Goal: Information Seeking & Learning: Learn about a topic

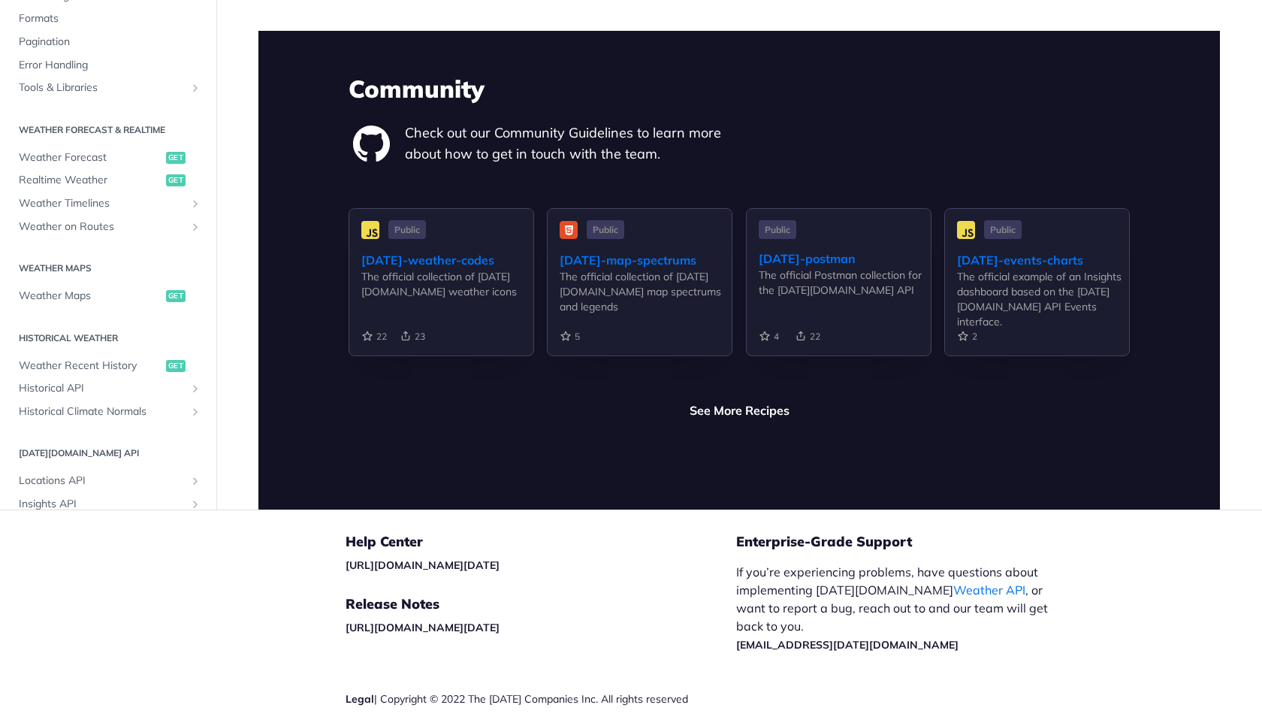
scroll to position [3497, 0]
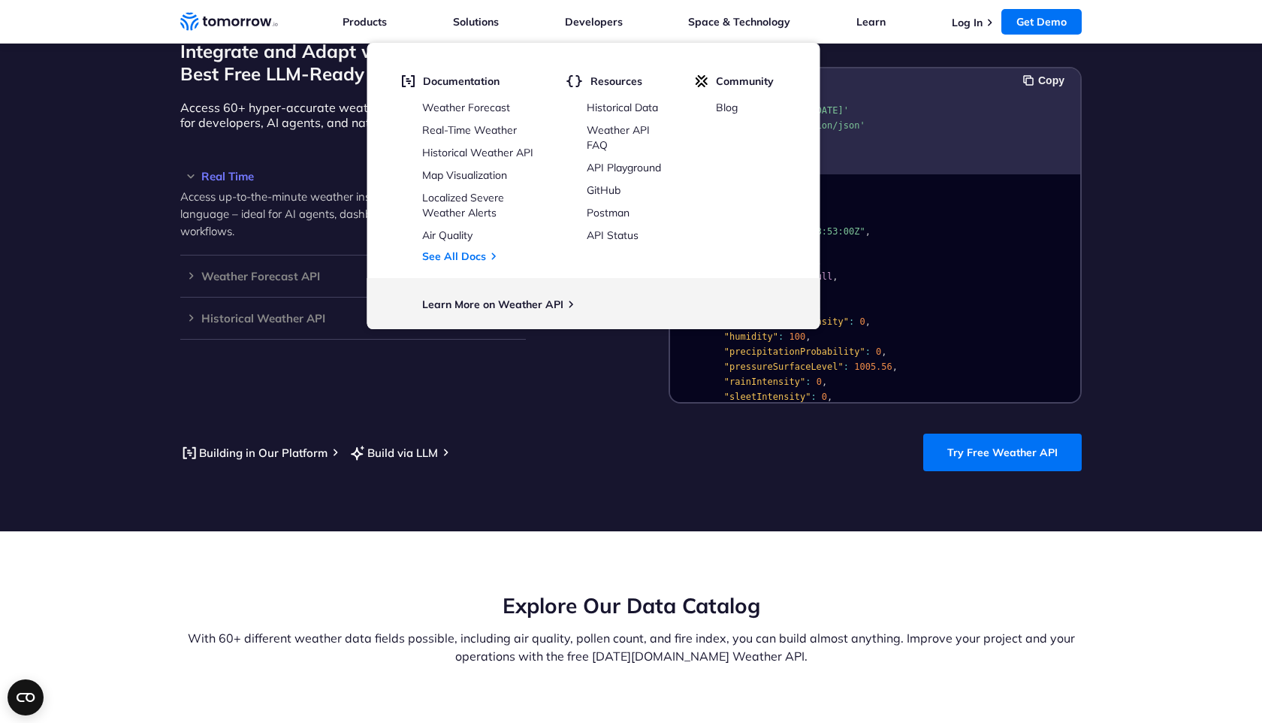
scroll to position [1330, 0]
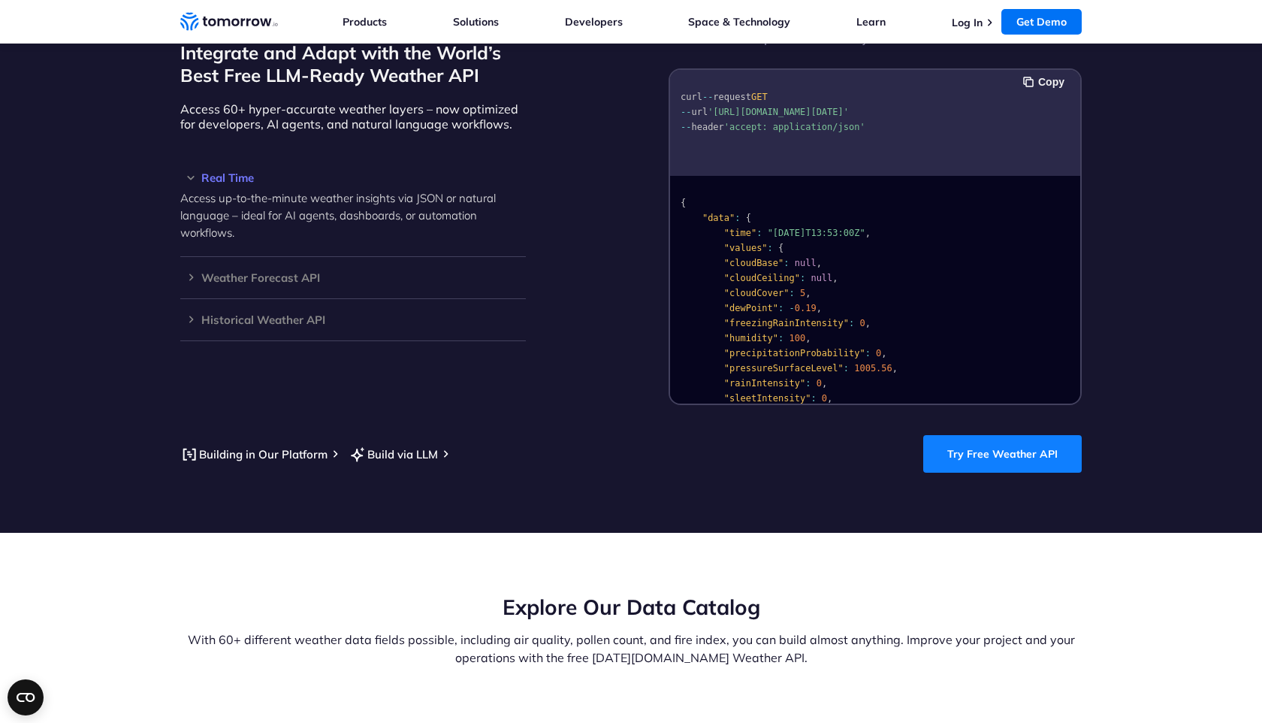
click at [968, 438] on link "Try Free Weather API" at bounding box center [1002, 454] width 158 height 38
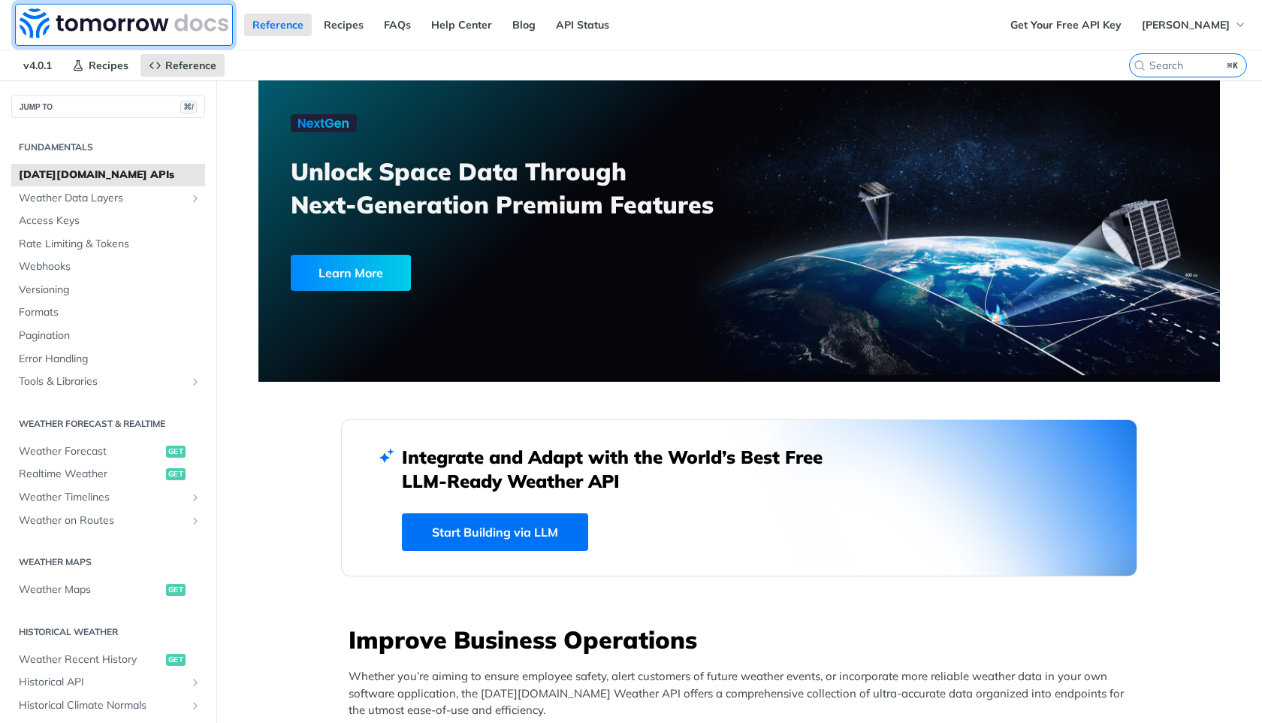
click at [105, 14] on img at bounding box center [124, 23] width 209 height 30
click at [110, 223] on span "Access Keys" at bounding box center [110, 220] width 183 height 15
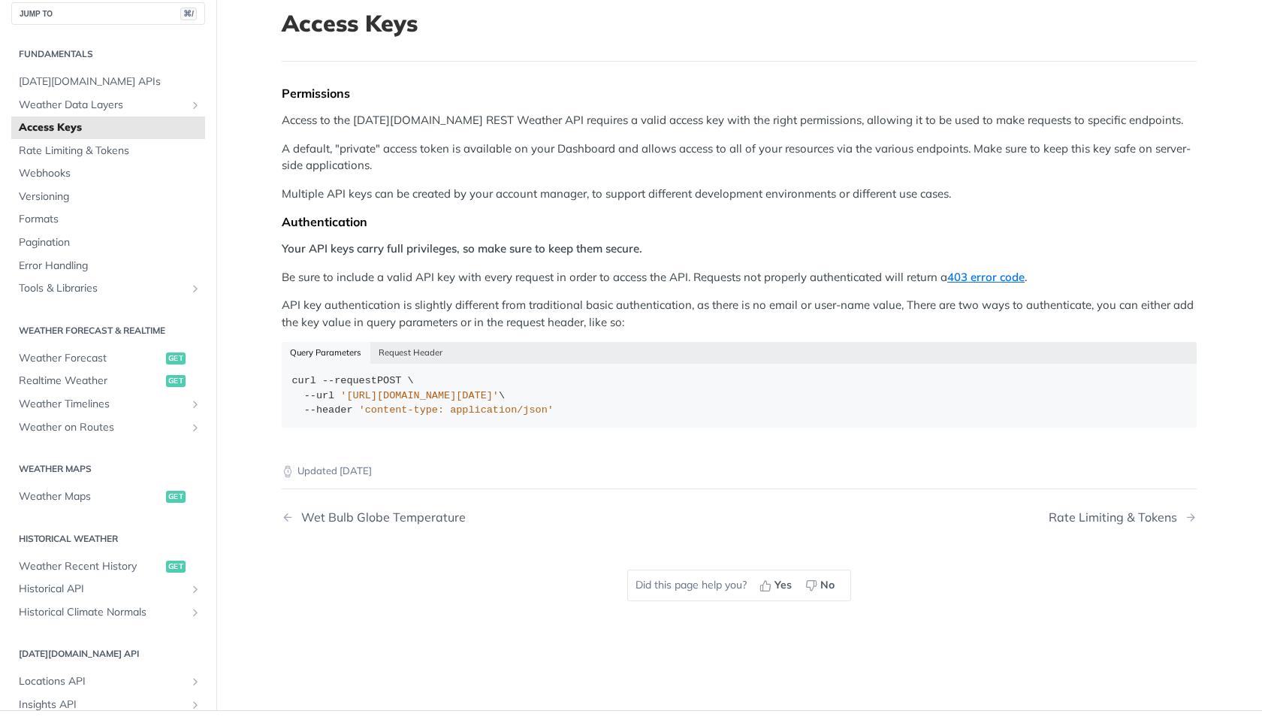
scroll to position [92, 0]
click at [490, 399] on span "'[URL][DOMAIN_NAME][DATE]'" at bounding box center [419, 396] width 158 height 11
click at [539, 403] on div "curl --request POST \ --url '[URL][DOMAIN_NAME][DATE]' \ --header 'content-type…" at bounding box center [739, 396] width 895 height 44
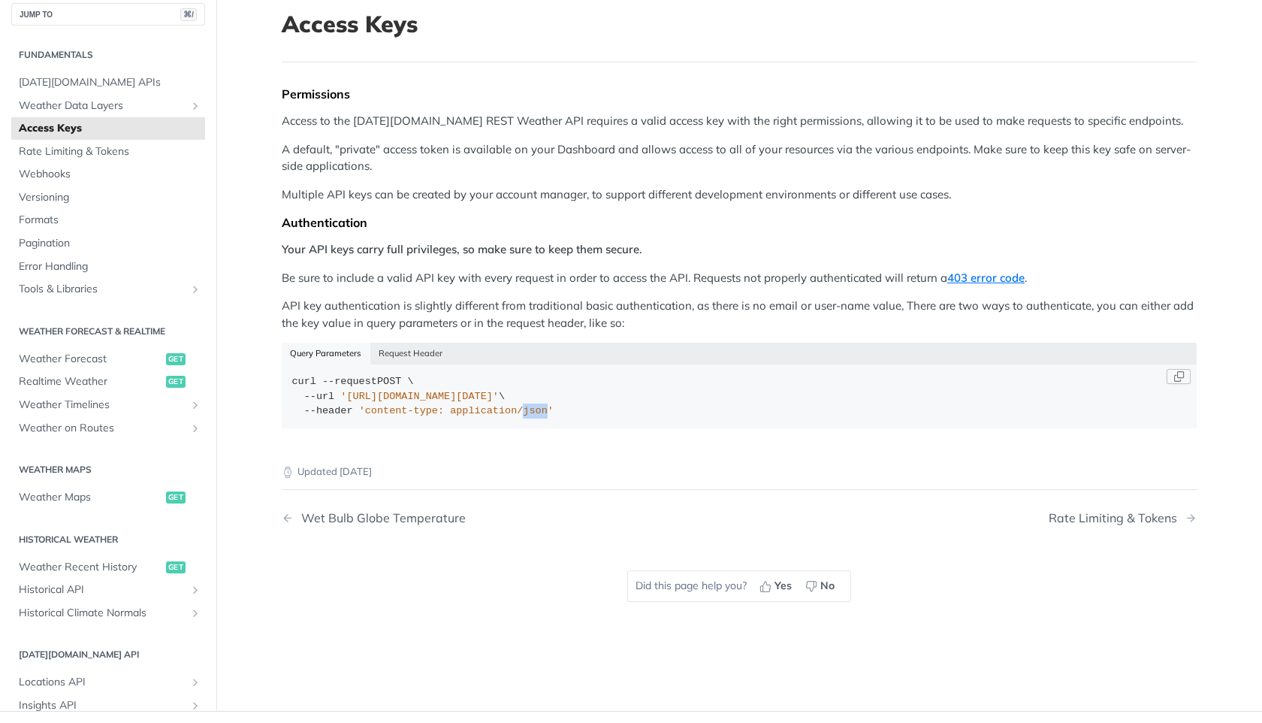
click at [499, 398] on span "'[URL][DOMAIN_NAME][DATE]'" at bounding box center [419, 396] width 158 height 11
drag, startPoint x: 346, startPoint y: 396, endPoint x: 657, endPoint y: 396, distance: 311.0
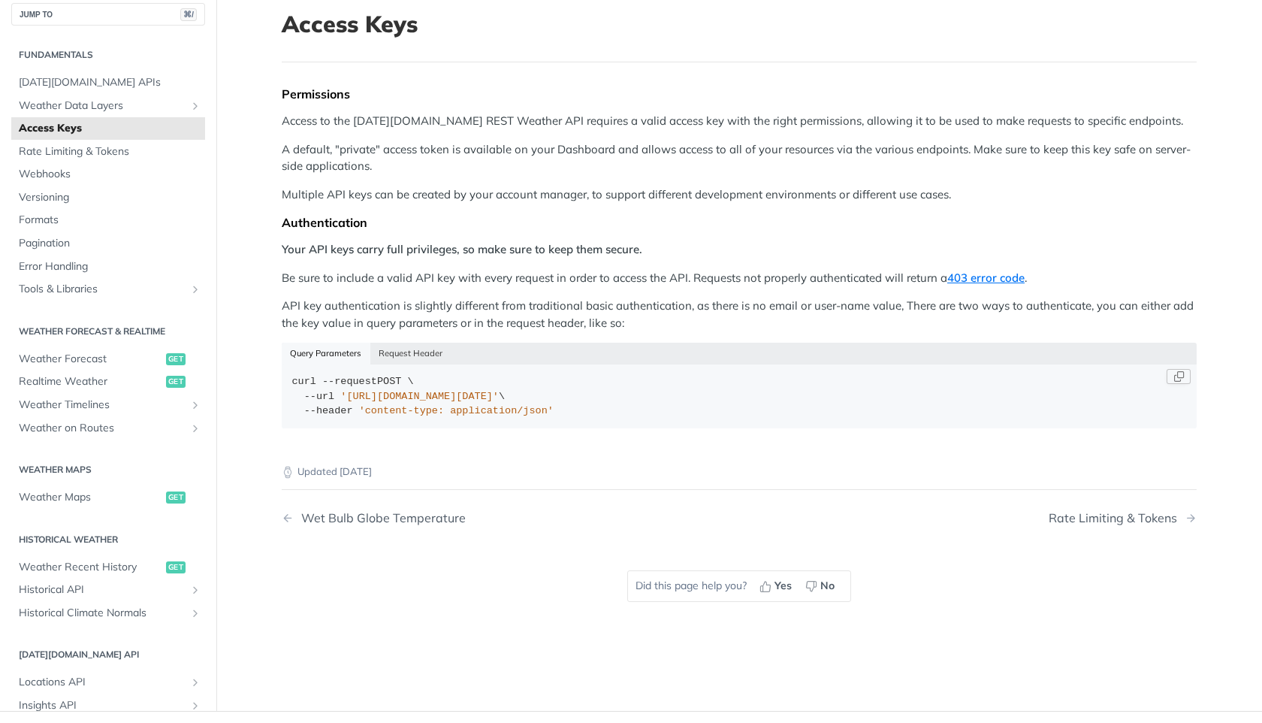
click at [499, 396] on span "'[URL][DOMAIN_NAME][DATE]'" at bounding box center [419, 396] width 158 height 11
copy span "[URL][DOMAIN_NAME][DATE]"
click at [662, 264] on div "Permissions Access to the [DATE][DOMAIN_NAME] REST Weather API requires a valid…" at bounding box center [739, 262] width 915 height 353
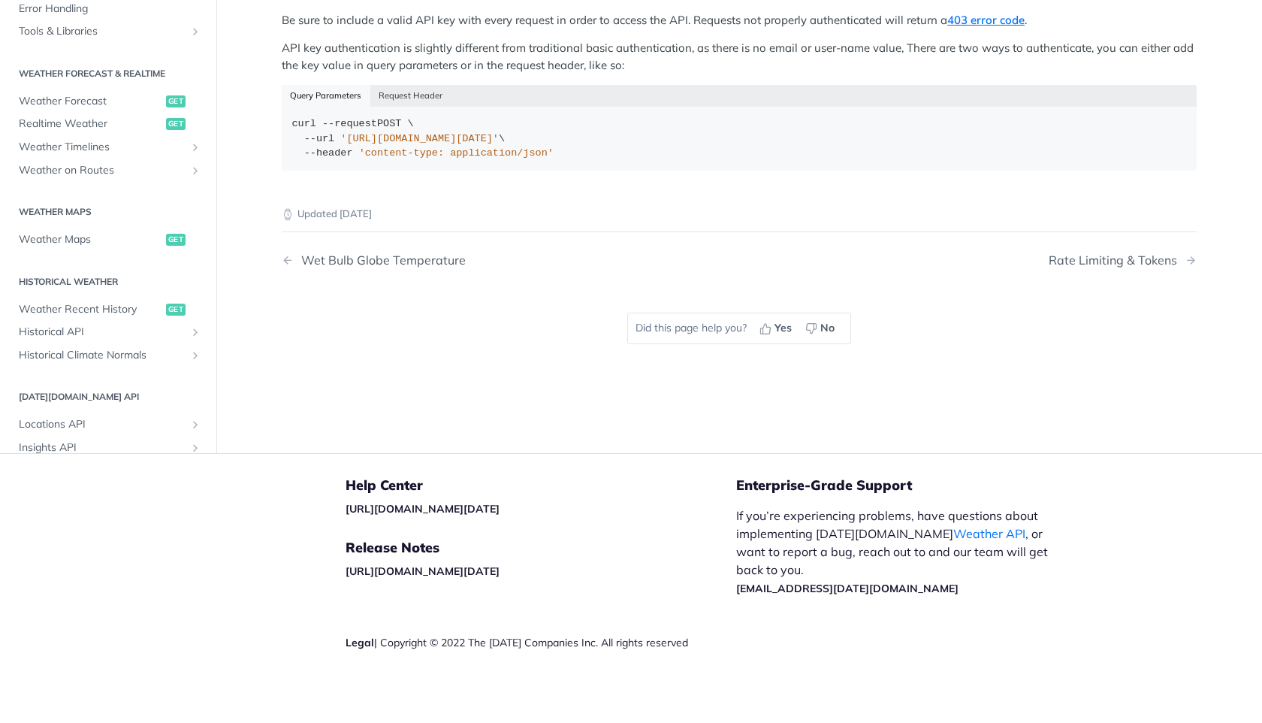
scroll to position [351, 0]
click at [455, 143] on div "curl --request POST \ --url '[URL][DOMAIN_NAME][DATE]' \ --header 'content-type…" at bounding box center [739, 138] width 895 height 44
click at [414, 96] on button "Request Header" at bounding box center [410, 94] width 81 height 21
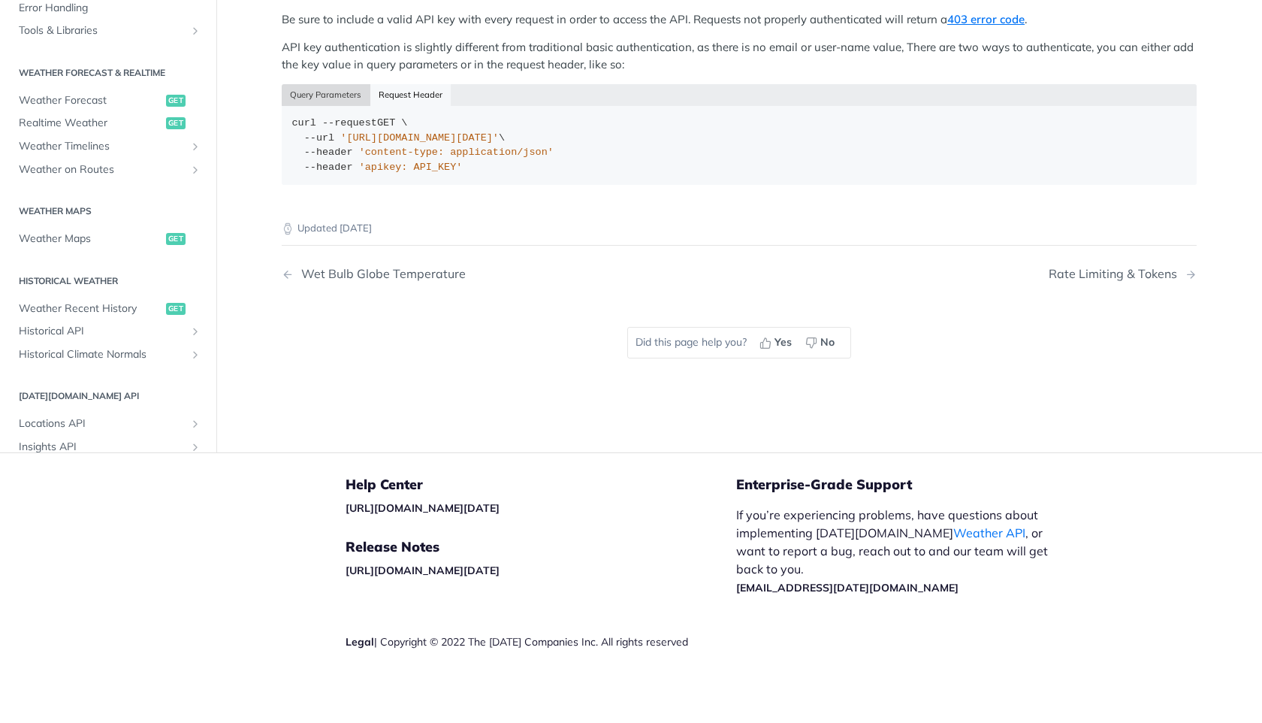
click at [355, 98] on button "Query Parameters" at bounding box center [326, 94] width 89 height 21
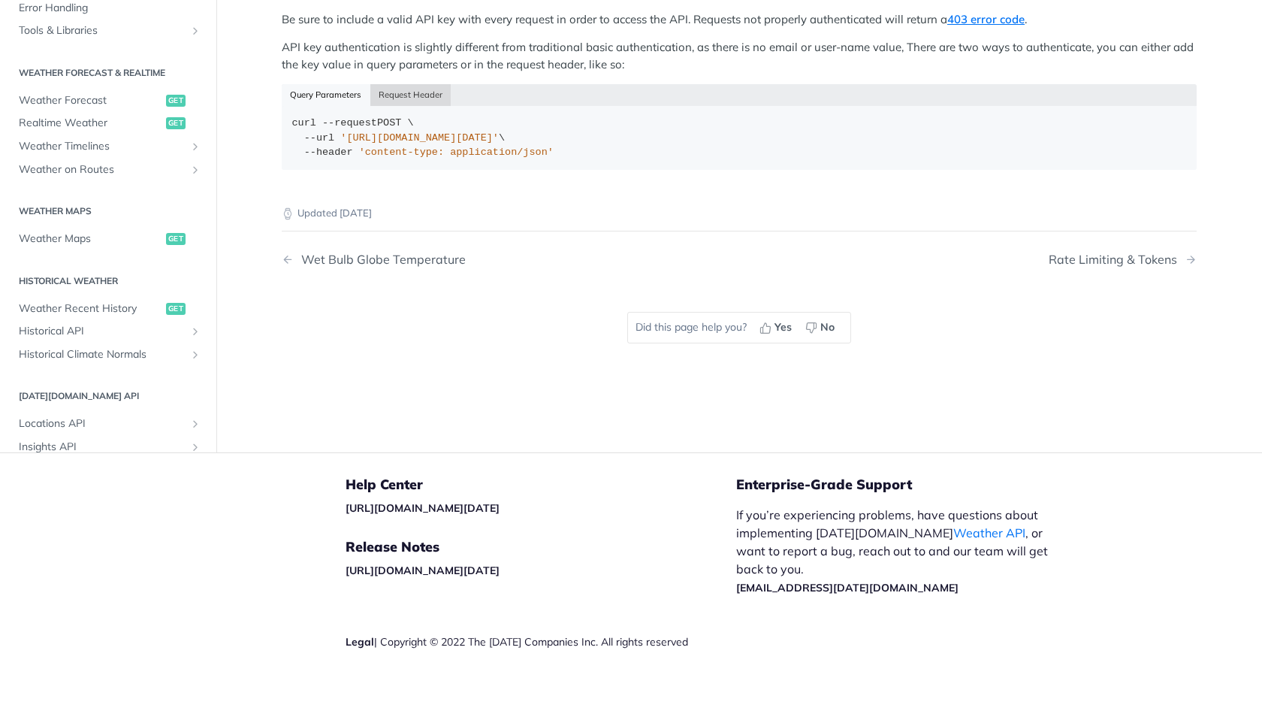
click at [416, 94] on button "Request Header" at bounding box center [410, 94] width 81 height 21
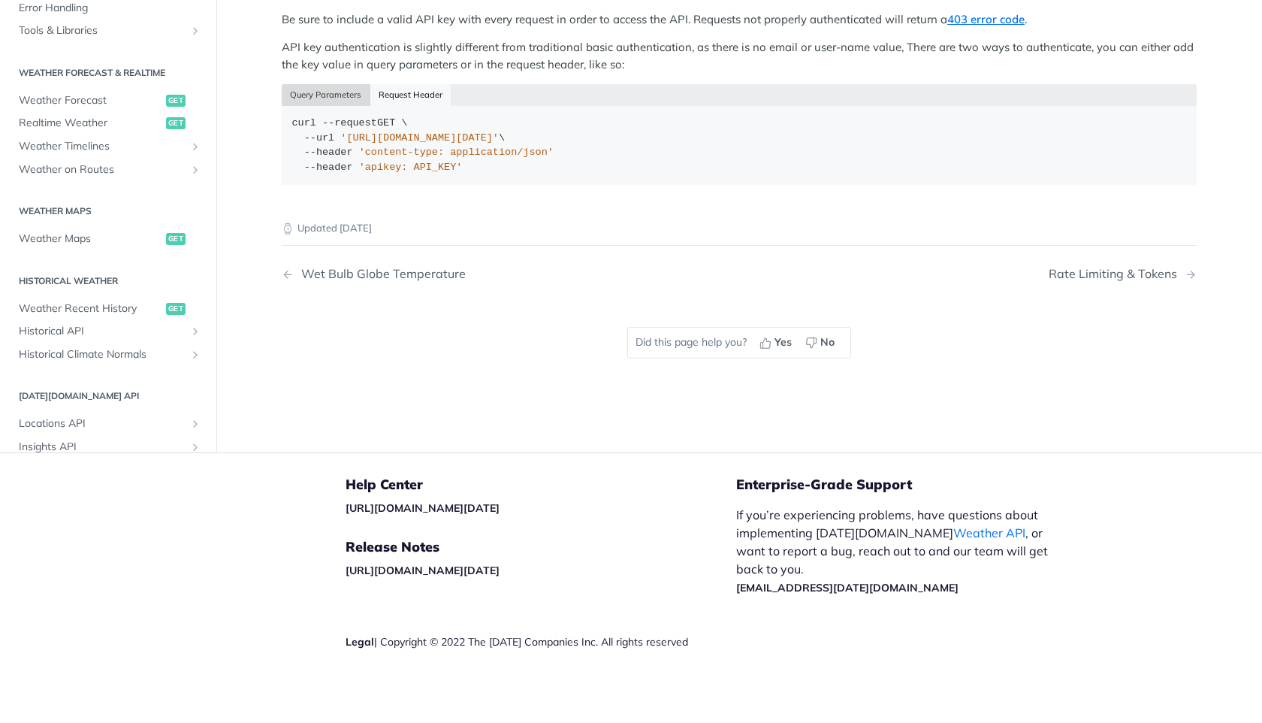
click at [330, 103] on button "Query Parameters" at bounding box center [326, 94] width 89 height 21
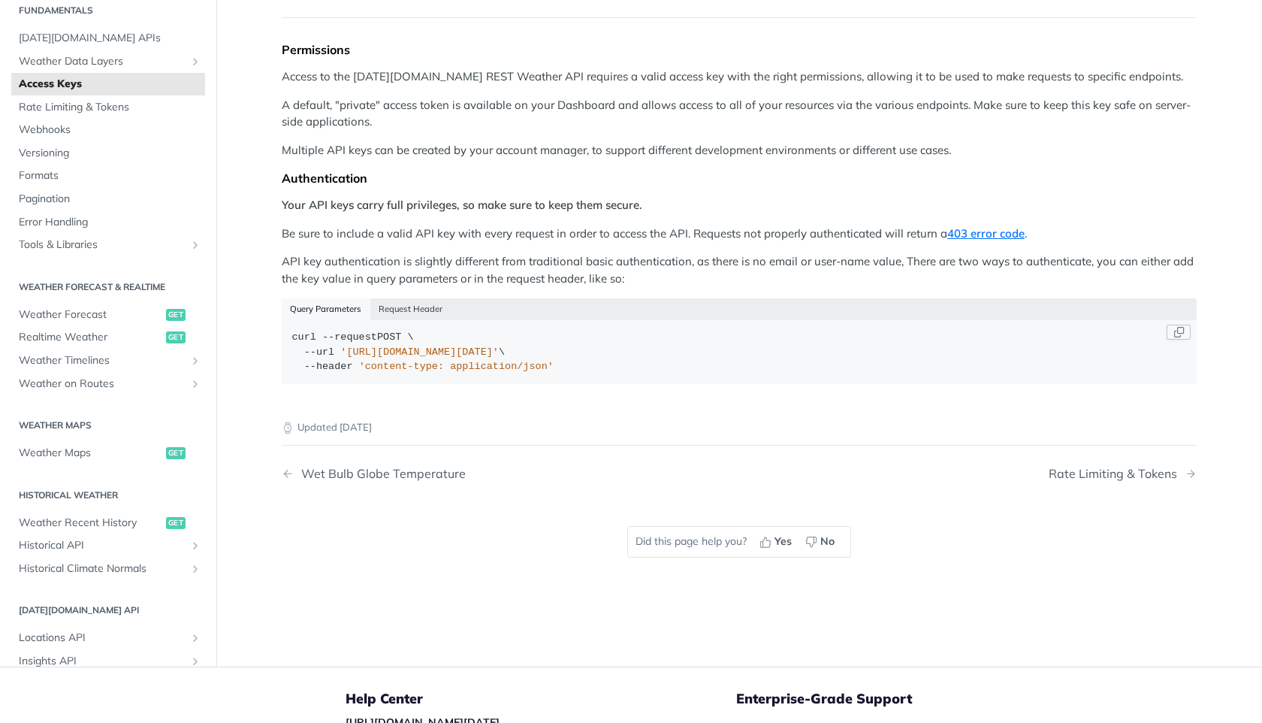
scroll to position [0, 0]
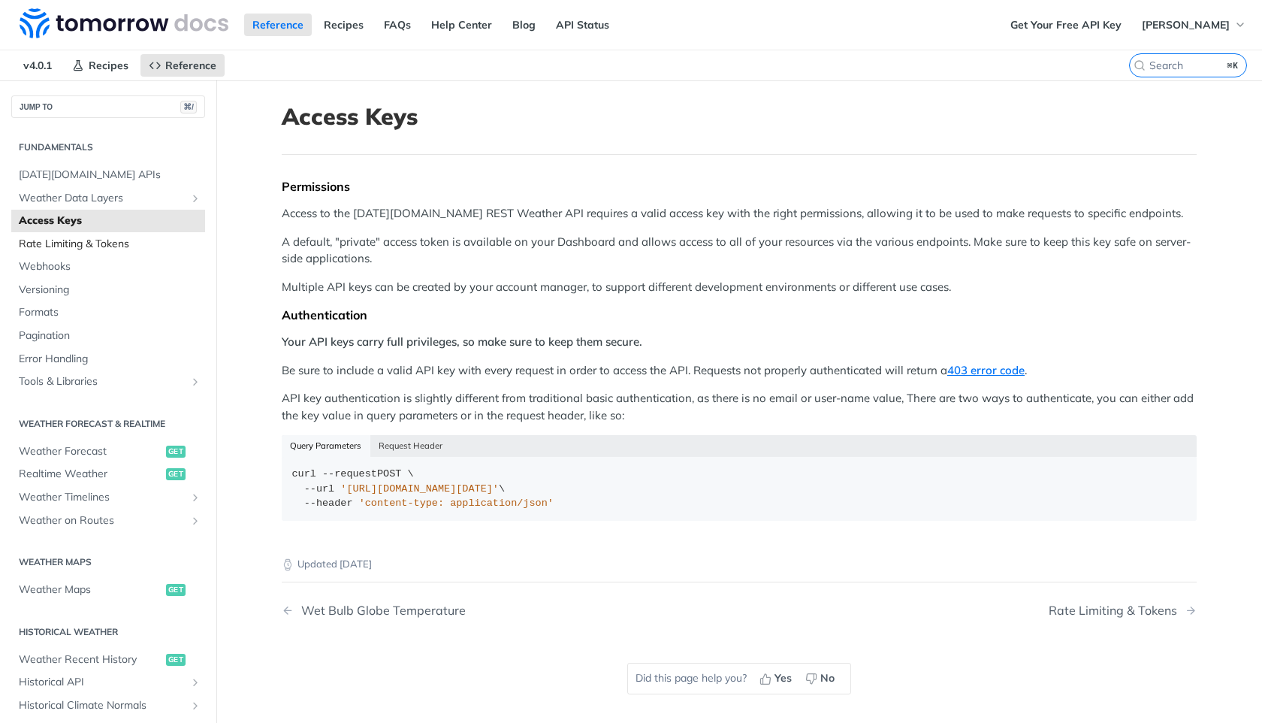
click at [97, 239] on span "Rate Limiting & Tokens" at bounding box center [110, 244] width 183 height 15
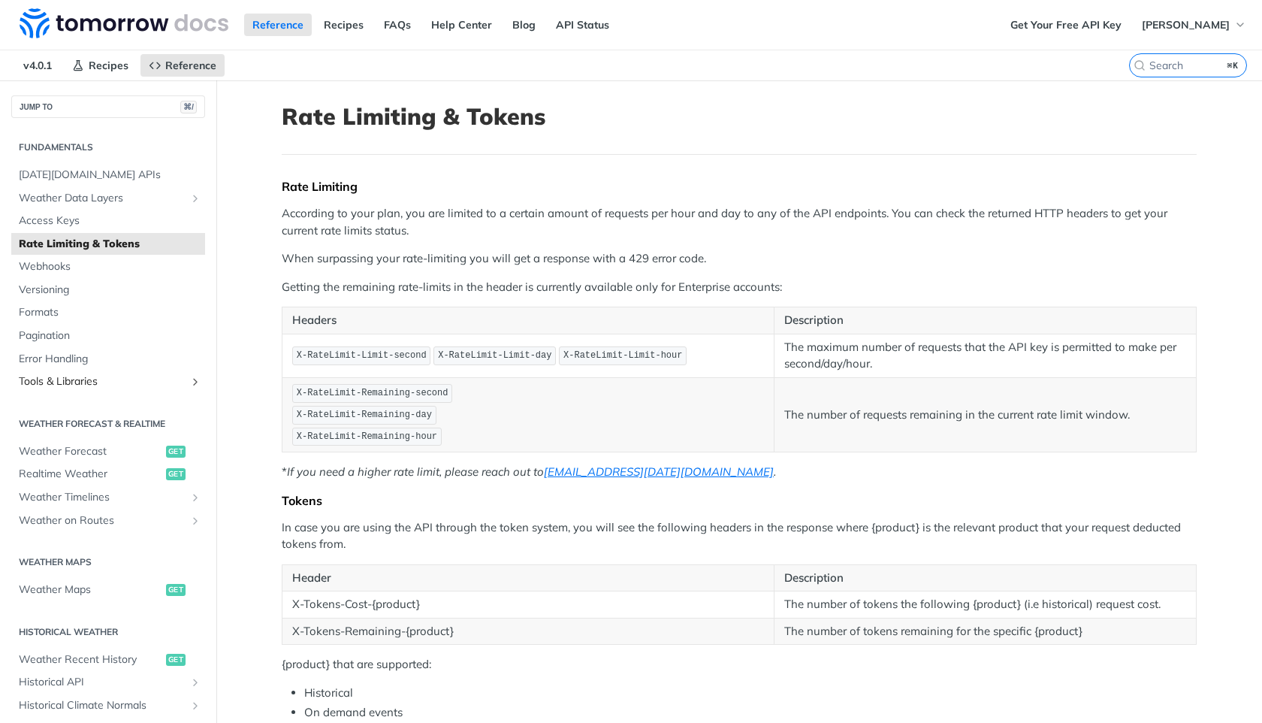
scroll to position [14, 0]
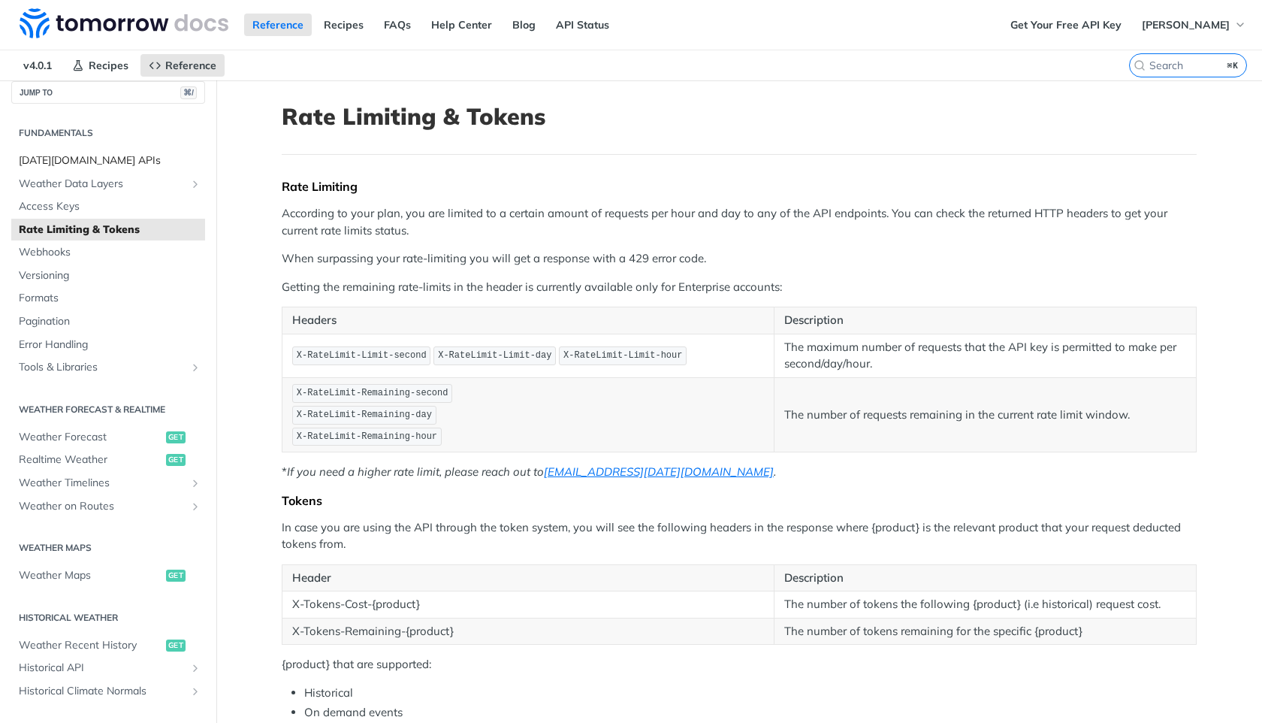
click at [124, 159] on span "[DATE][DOMAIN_NAME] APIs" at bounding box center [110, 160] width 183 height 15
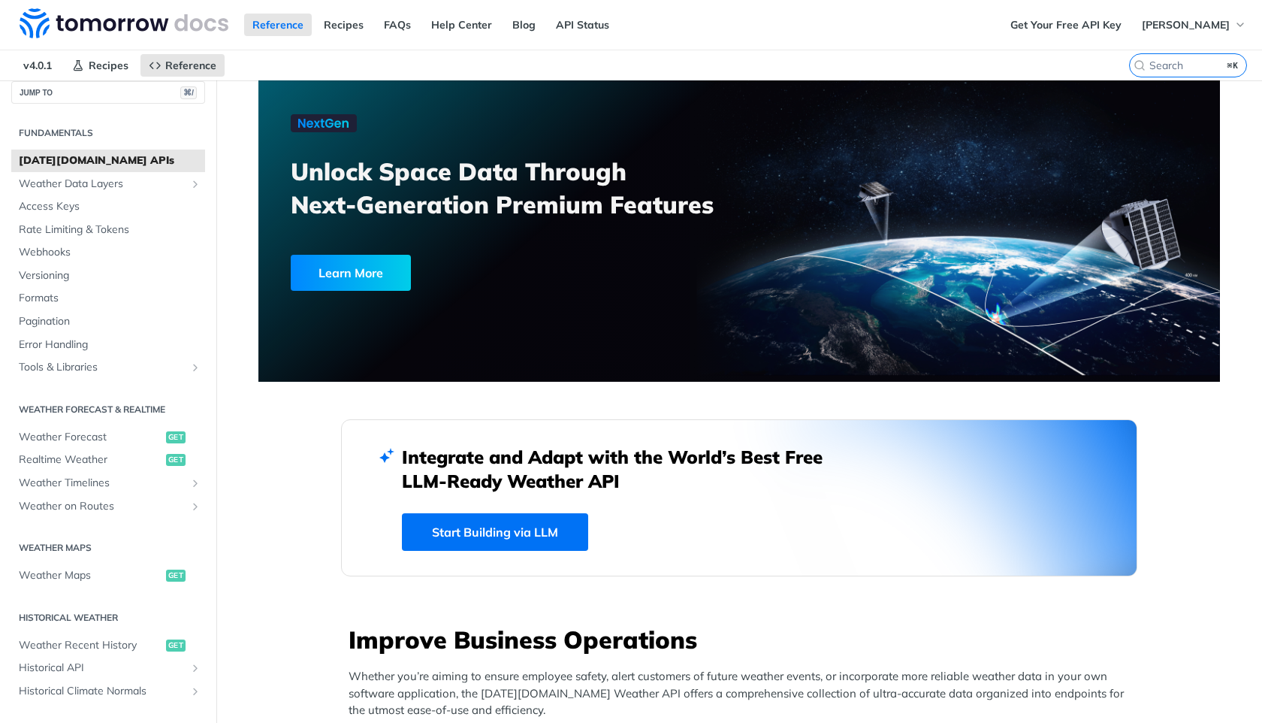
scroll to position [3, 0]
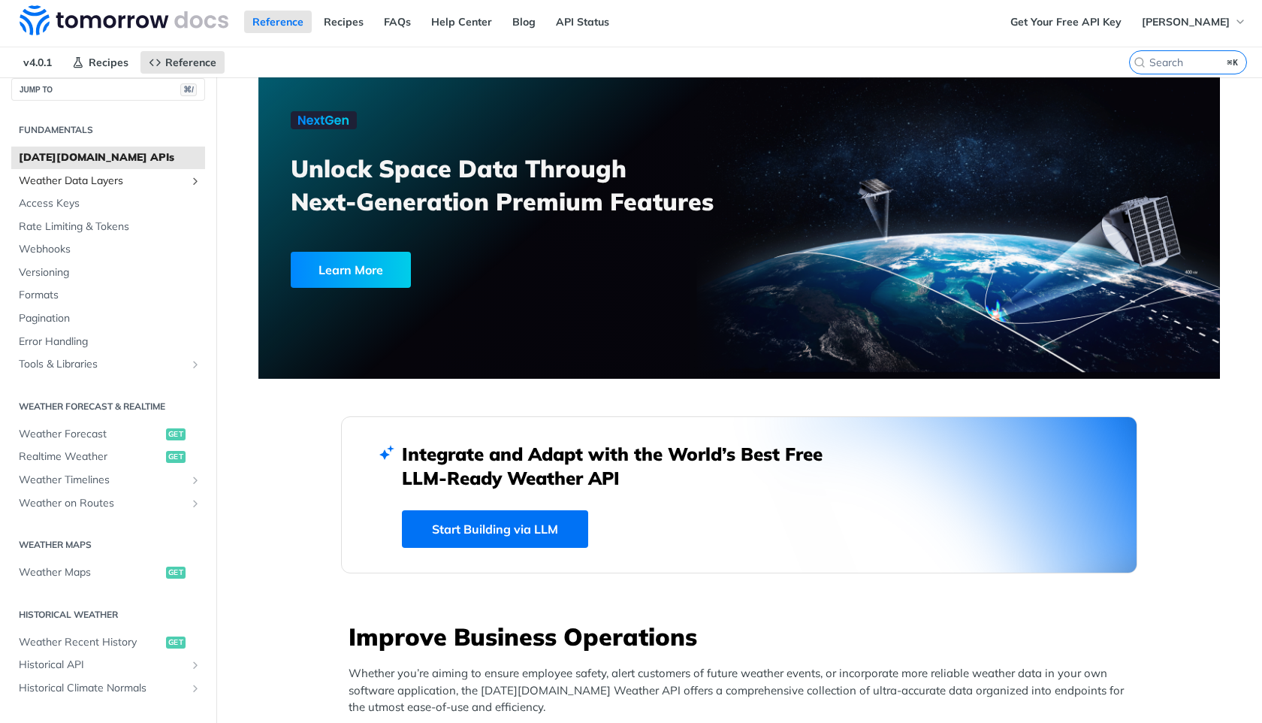
click at [97, 175] on span "Weather Data Layers" at bounding box center [102, 181] width 167 height 15
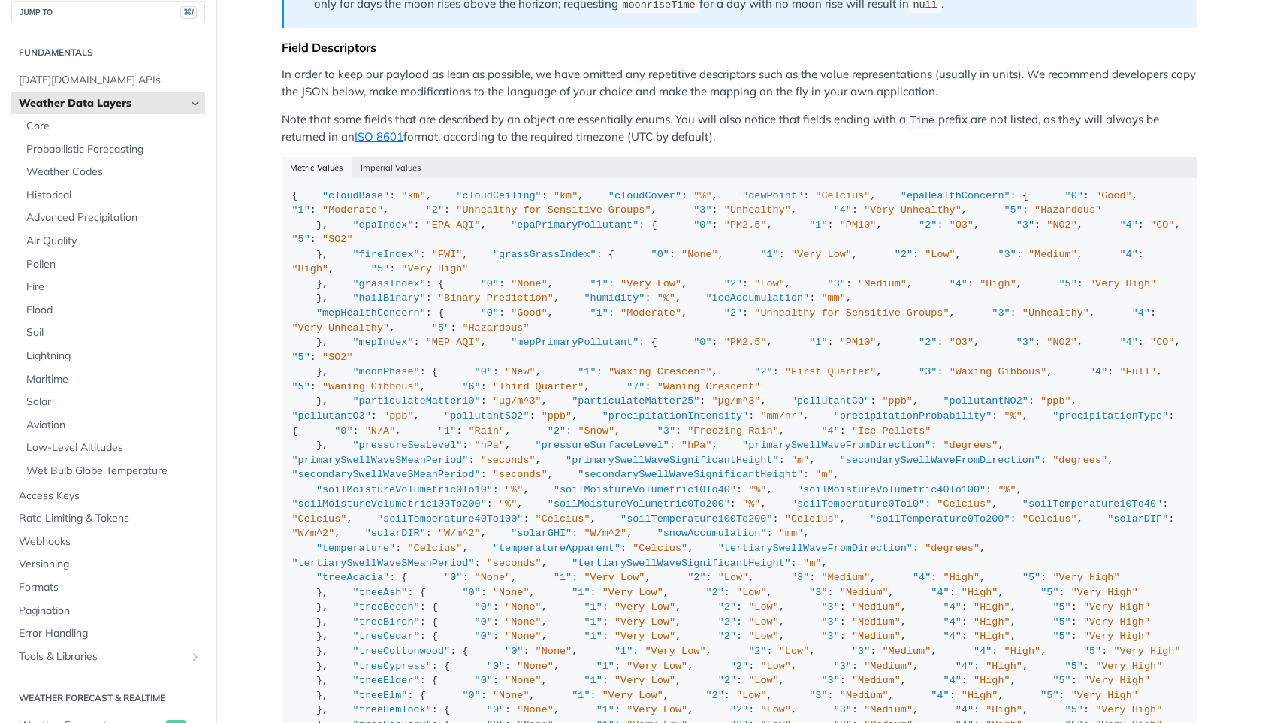
scroll to position [1340, 0]
click at [385, 167] on button "Imperial Values" at bounding box center [391, 168] width 78 height 21
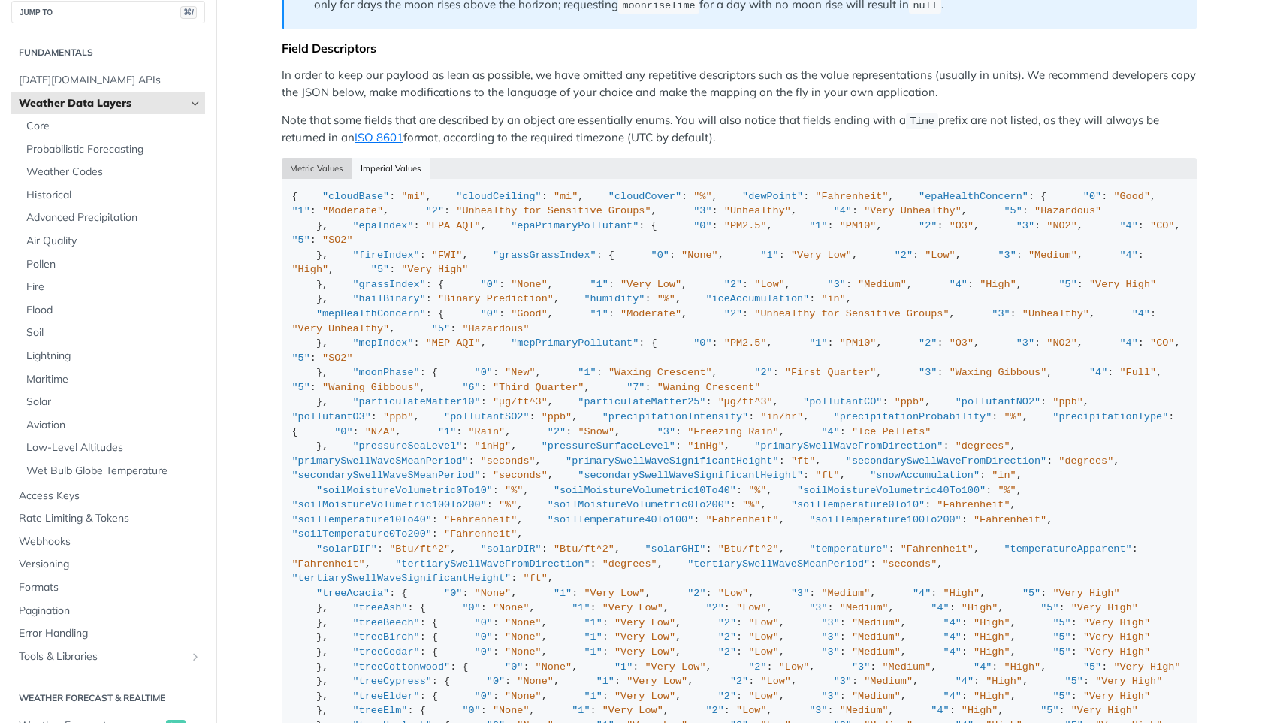
click at [320, 161] on button "Metric Values" at bounding box center [317, 168] width 71 height 21
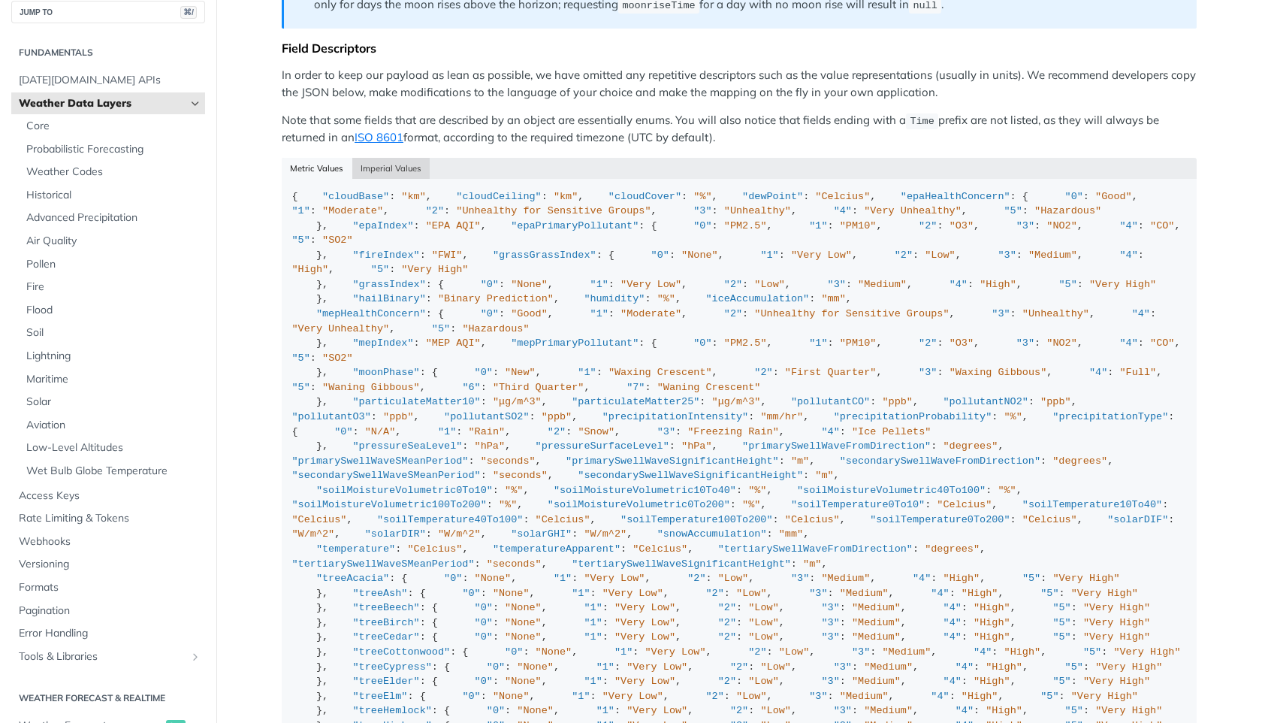
click at [385, 161] on button "Imperial Values" at bounding box center [391, 168] width 78 height 21
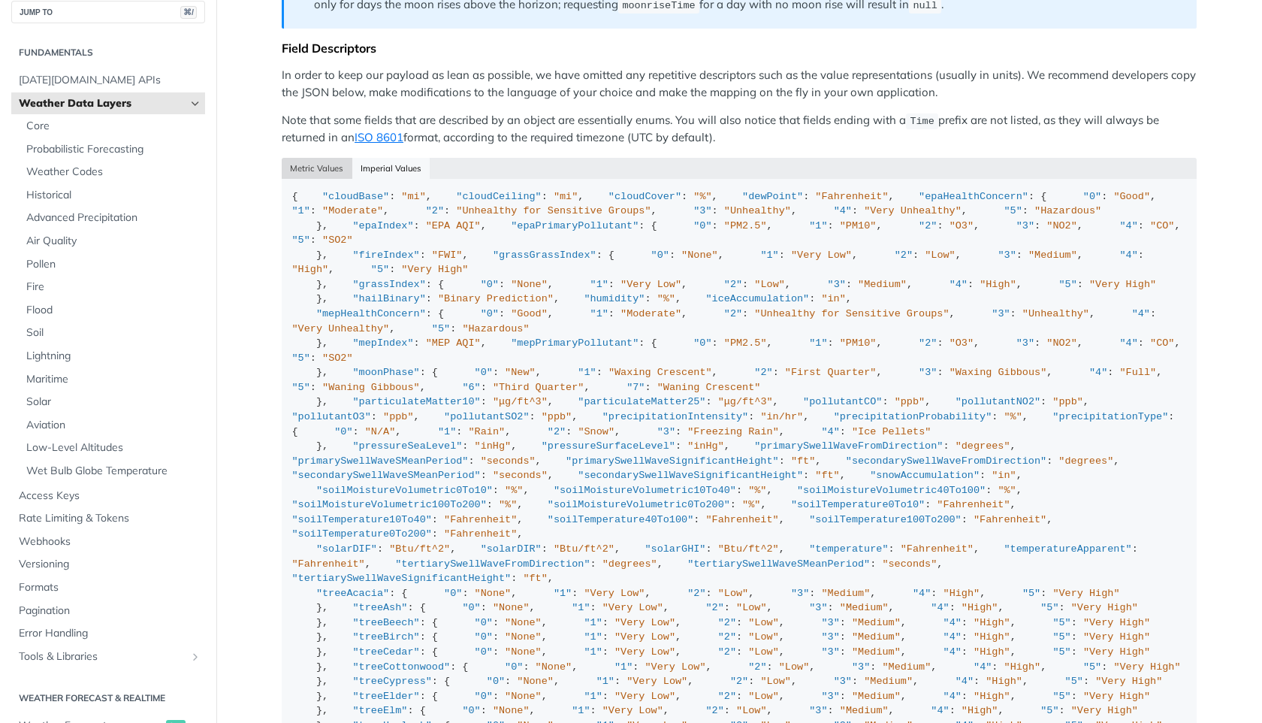
click at [313, 165] on button "Metric Values" at bounding box center [317, 168] width 71 height 21
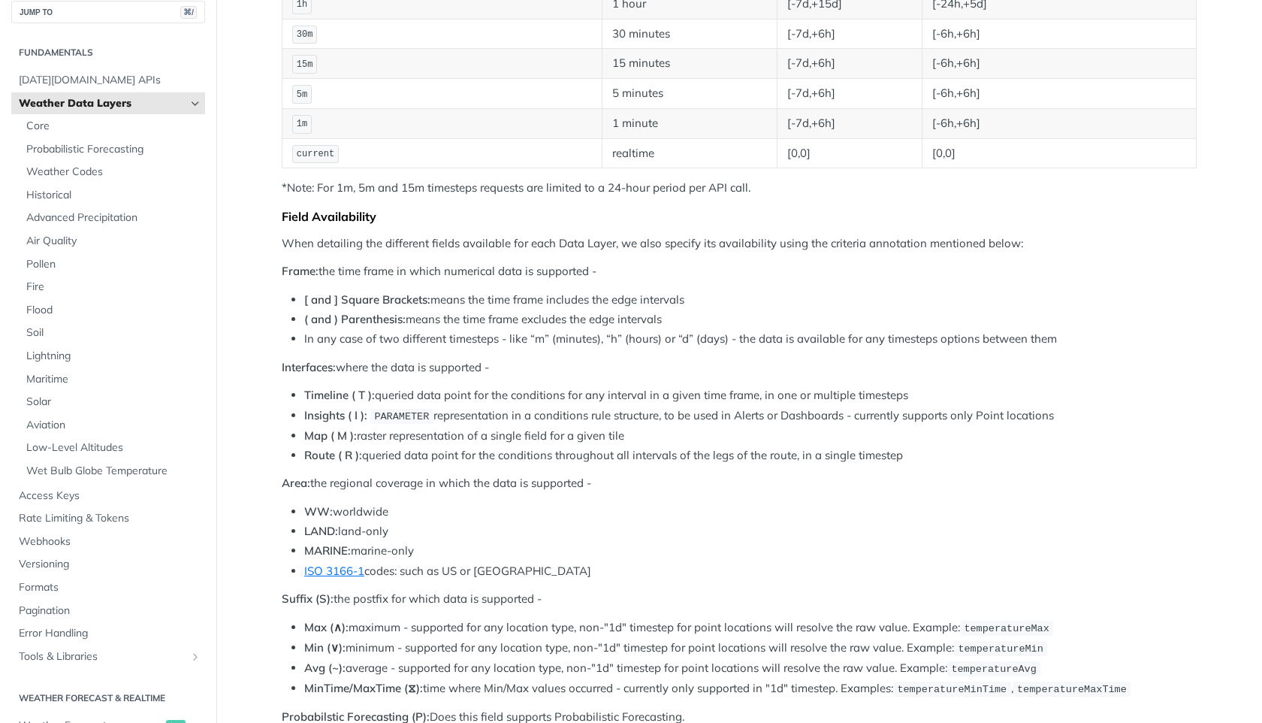
scroll to position [0, 0]
